Goal: Navigation & Orientation: Find specific page/section

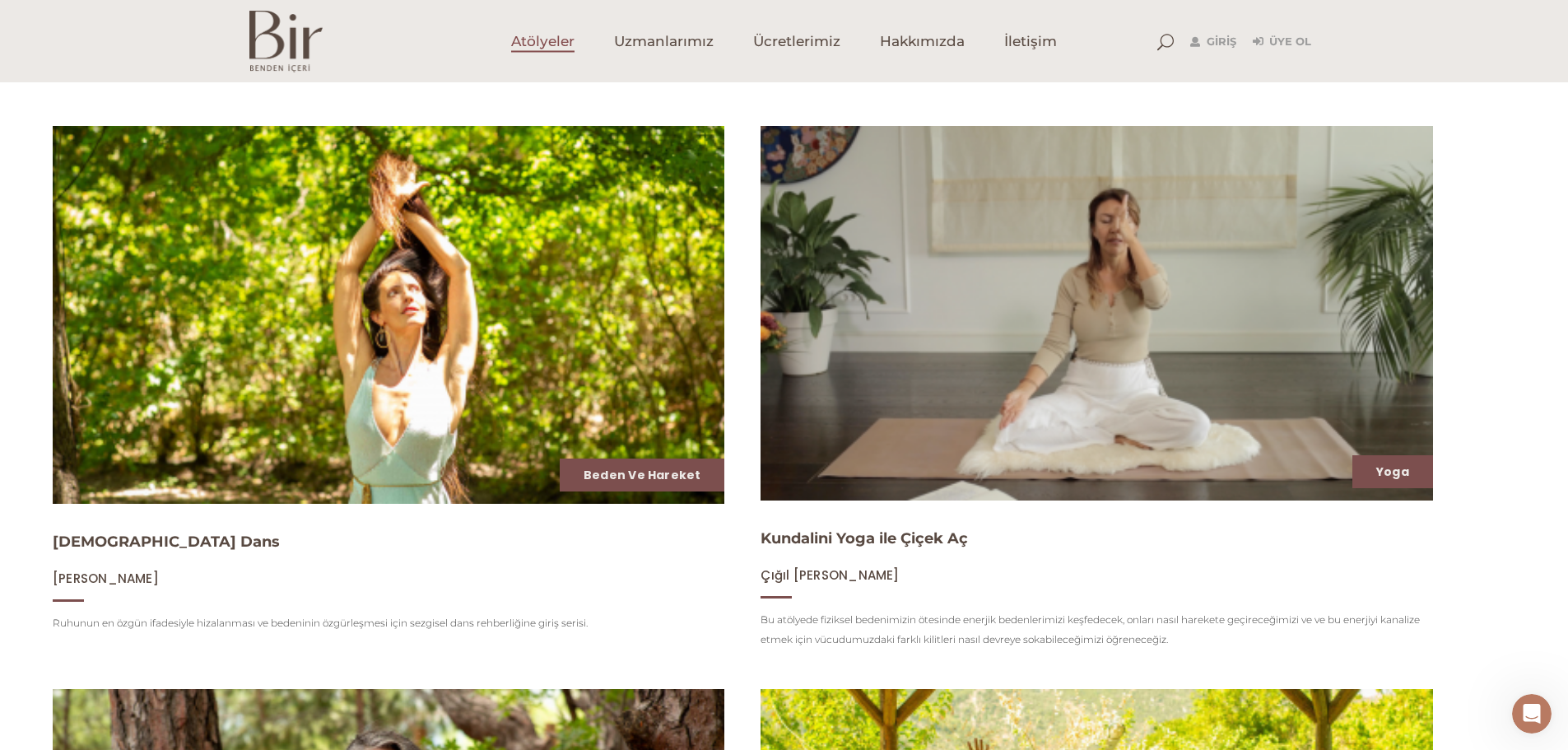
click at [548, 45] on span "Atölyeler" at bounding box center [543, 41] width 64 height 19
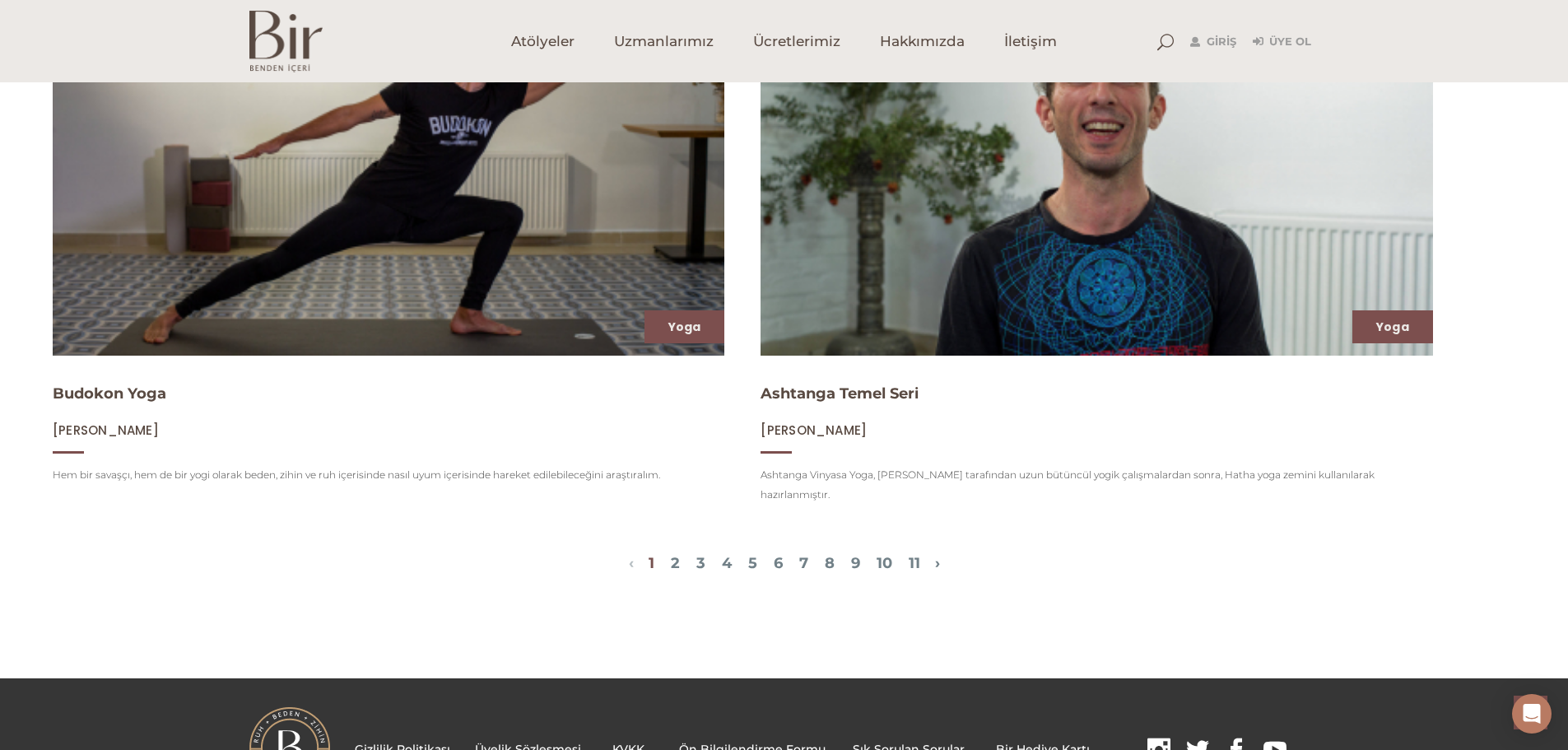
scroll to position [2440, 0]
